Goal: Transaction & Acquisition: Download file/media

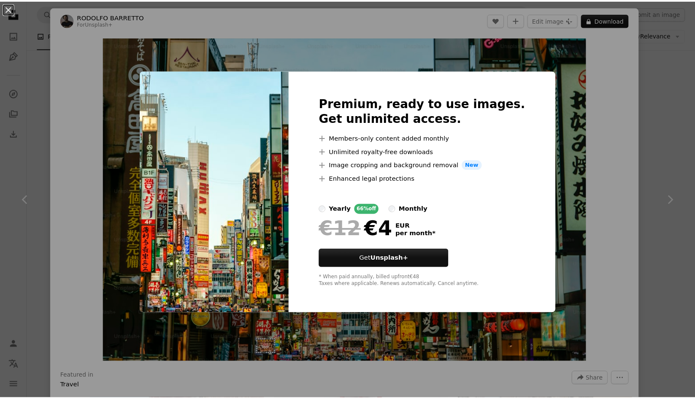
scroll to position [2630, 0]
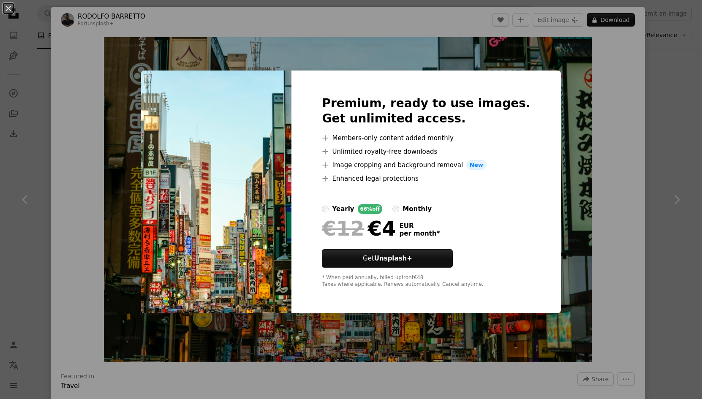
click at [588, 268] on div "An X shape Premium, ready to use images. Get unlimited access. A plus sign Memb…" at bounding box center [351, 199] width 702 height 399
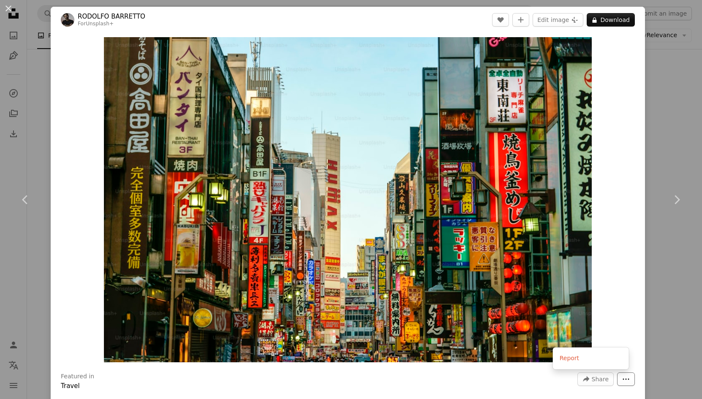
click at [625, 377] on button "More Actions" at bounding box center [626, 379] width 18 height 14
click at [648, 310] on div "An X shape Chevron left Chevron right [PERSON_NAME] For Unsplash+ A heart A plu…" at bounding box center [351, 199] width 702 height 399
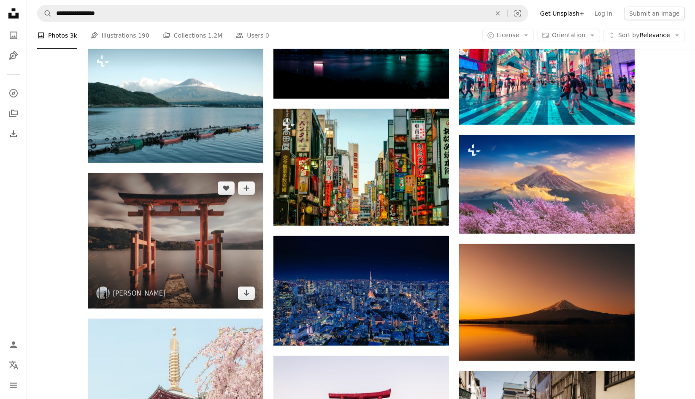
click at [246, 230] on img at bounding box center [176, 240] width 176 height 135
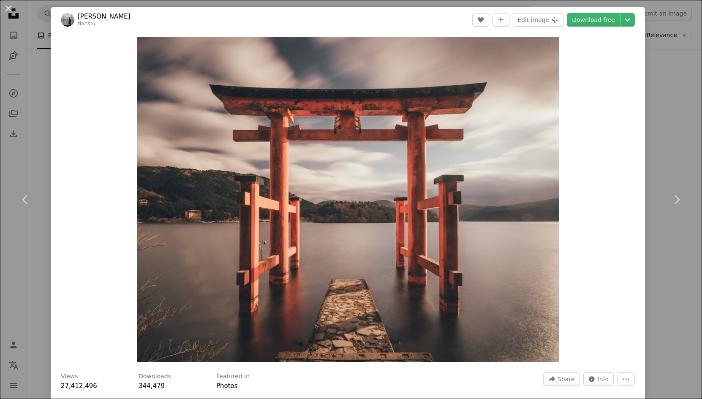
click at [654, 118] on div "An X shape Chevron left Chevron right [PERSON_NAME] [PERSON_NAME] A heart A plu…" at bounding box center [351, 199] width 702 height 399
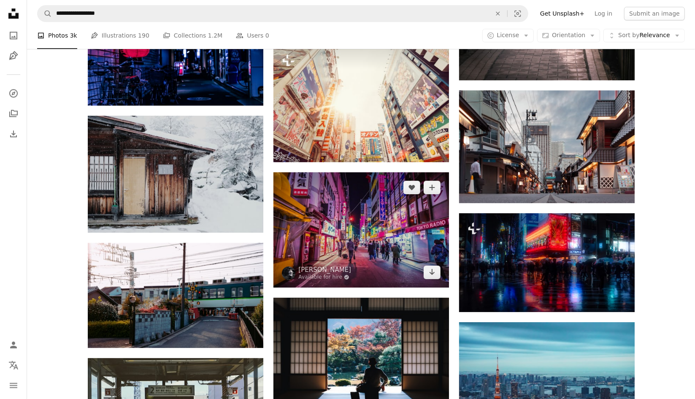
scroll to position [3738, 0]
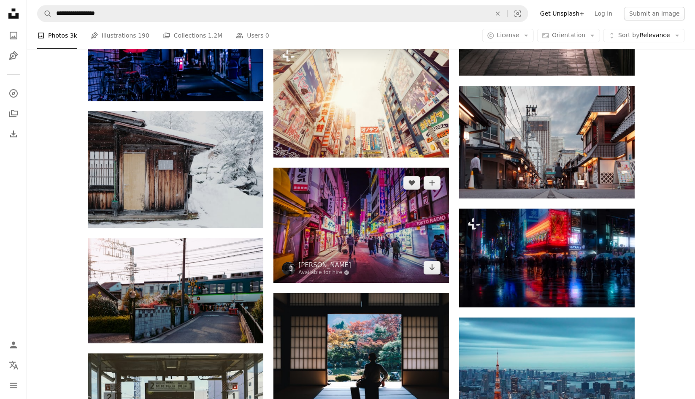
click at [366, 231] on img at bounding box center [362, 225] width 176 height 115
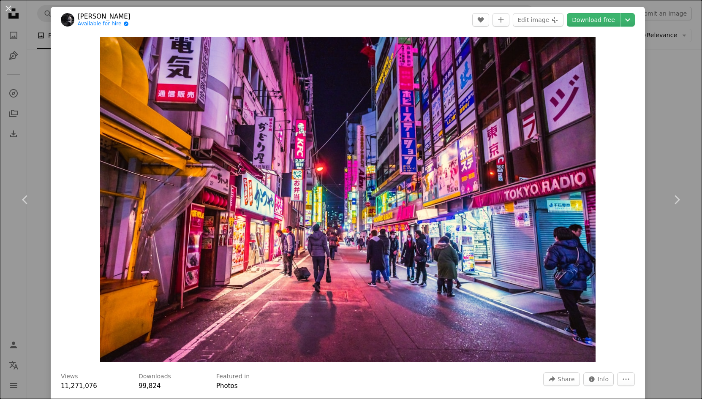
click at [673, 98] on div "An X shape Chevron left Chevron right [PERSON_NAME] Available for hire A checkm…" at bounding box center [351, 199] width 702 height 399
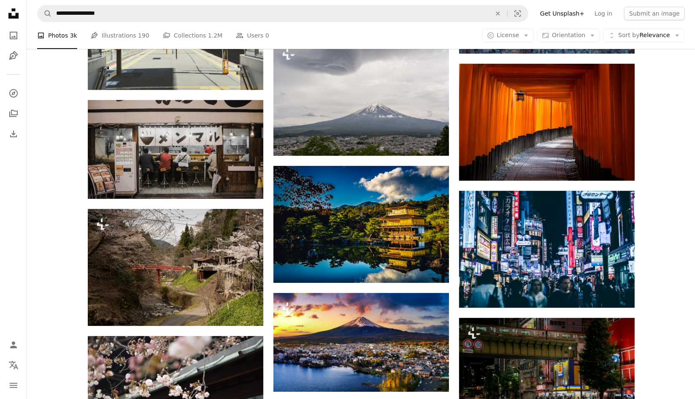
scroll to position [4122, 0]
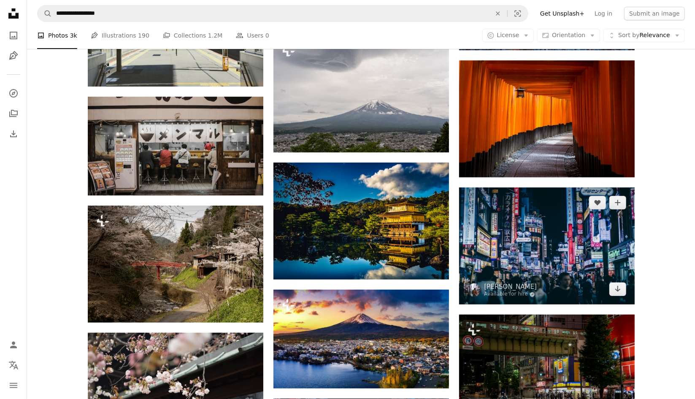
click at [508, 256] on img at bounding box center [547, 245] width 176 height 117
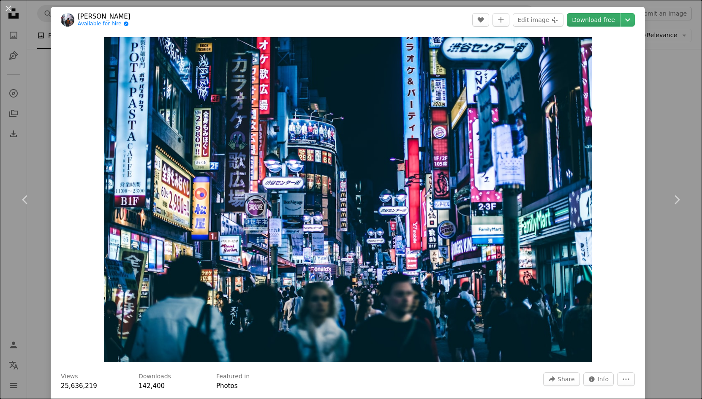
click at [610, 23] on link "Download free" at bounding box center [593, 20] width 53 height 14
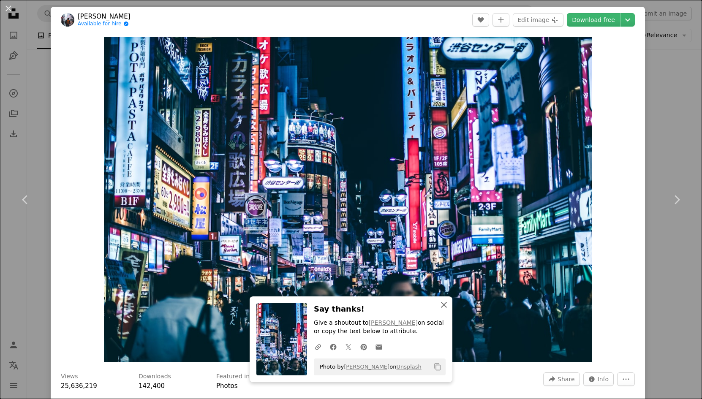
click at [439, 305] on icon "An X shape" at bounding box center [444, 305] width 10 height 10
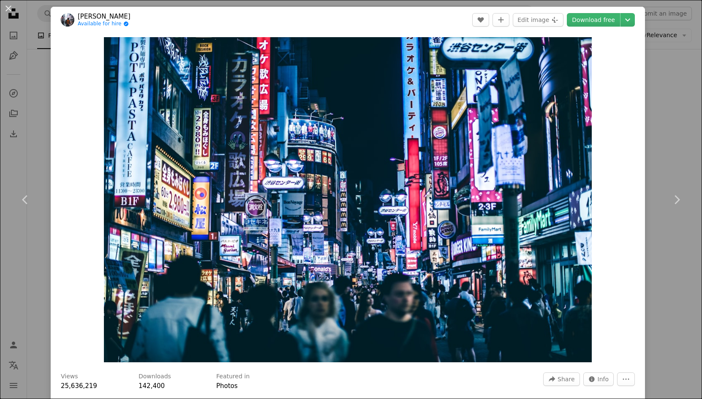
click at [683, 68] on div "An X shape Chevron left Chevron right [PERSON_NAME] Available for hire A checkm…" at bounding box center [351, 199] width 702 height 399
